Goal: Find specific page/section: Find specific page/section

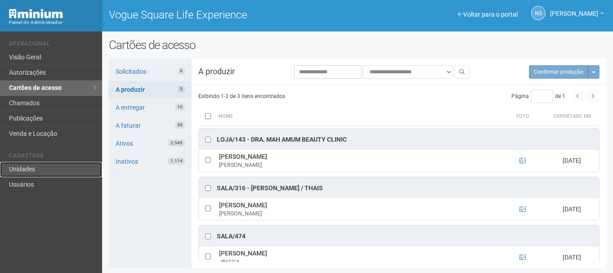
click at [41, 172] on link "Unidades" at bounding box center [51, 169] width 102 height 15
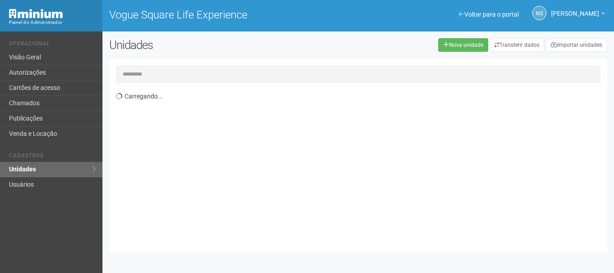
click at [138, 69] on input "text" at bounding box center [358, 74] width 485 height 18
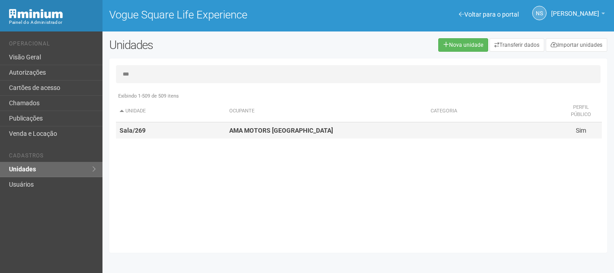
type input "***"
click at [226, 137] on td "AMA MOTORS [GEOGRAPHIC_DATA]" at bounding box center [326, 130] width 201 height 17
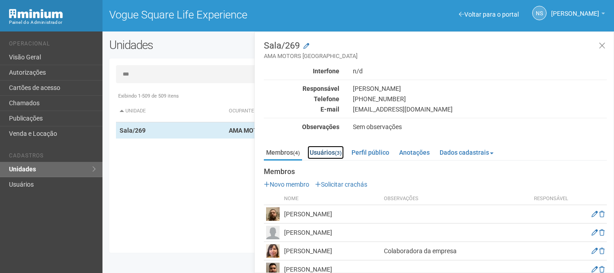
click at [339, 155] on small "(3)" at bounding box center [338, 153] width 7 height 6
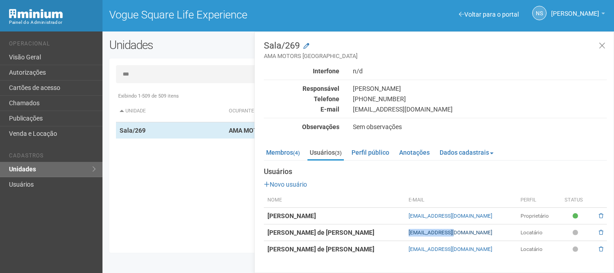
drag, startPoint x: 397, startPoint y: 230, endPoint x: 447, endPoint y: 232, distance: 50.8
click at [447, 232] on tr "[PERSON_NAME] de [PERSON_NAME] [EMAIL_ADDRESS][DOMAIN_NAME] Locatário" at bounding box center [435, 232] width 343 height 17
click at [359, 196] on th "Nome" at bounding box center [334, 200] width 141 height 15
